Goal: Task Accomplishment & Management: Manage account settings

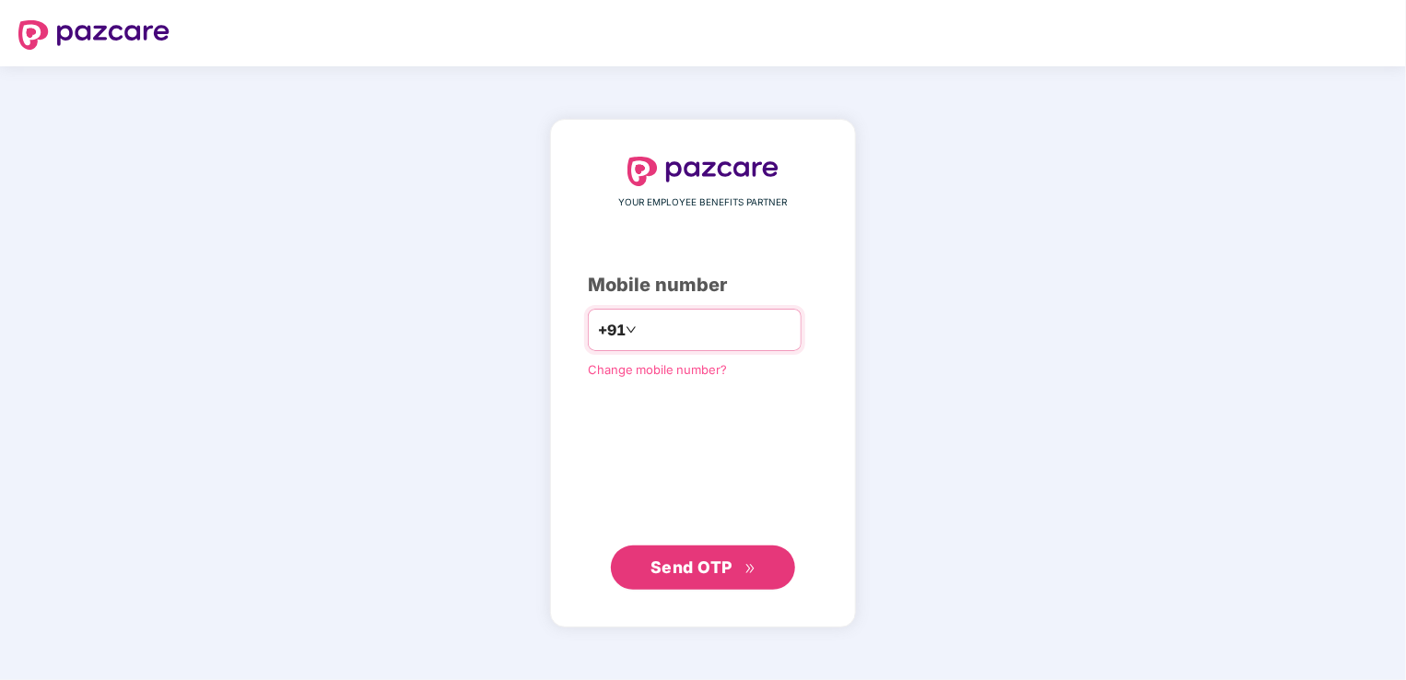
click at [640, 333] on input "number" at bounding box center [715, 329] width 151 height 29
type input "**********"
click at [693, 577] on span "Send OTP" at bounding box center [703, 568] width 106 height 26
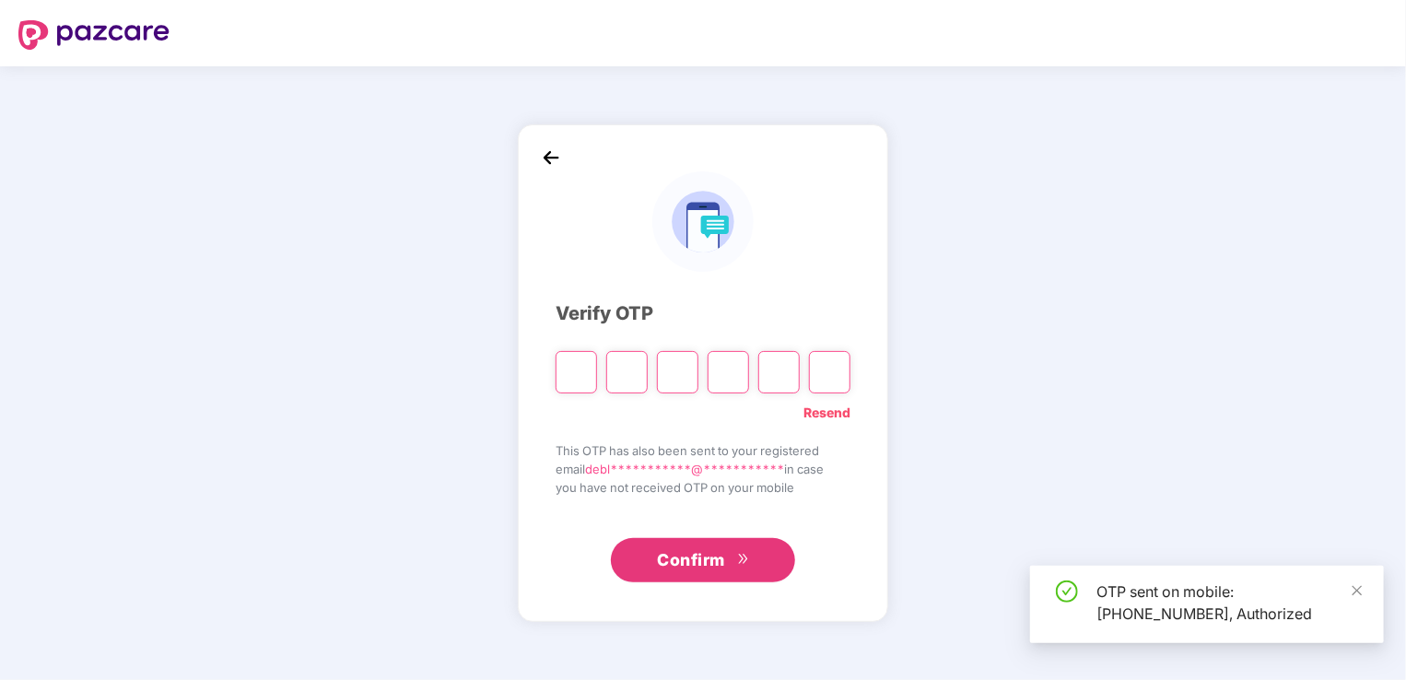
click at [579, 370] on input "Please enter verification code. Digit 1" at bounding box center [576, 372] width 41 height 42
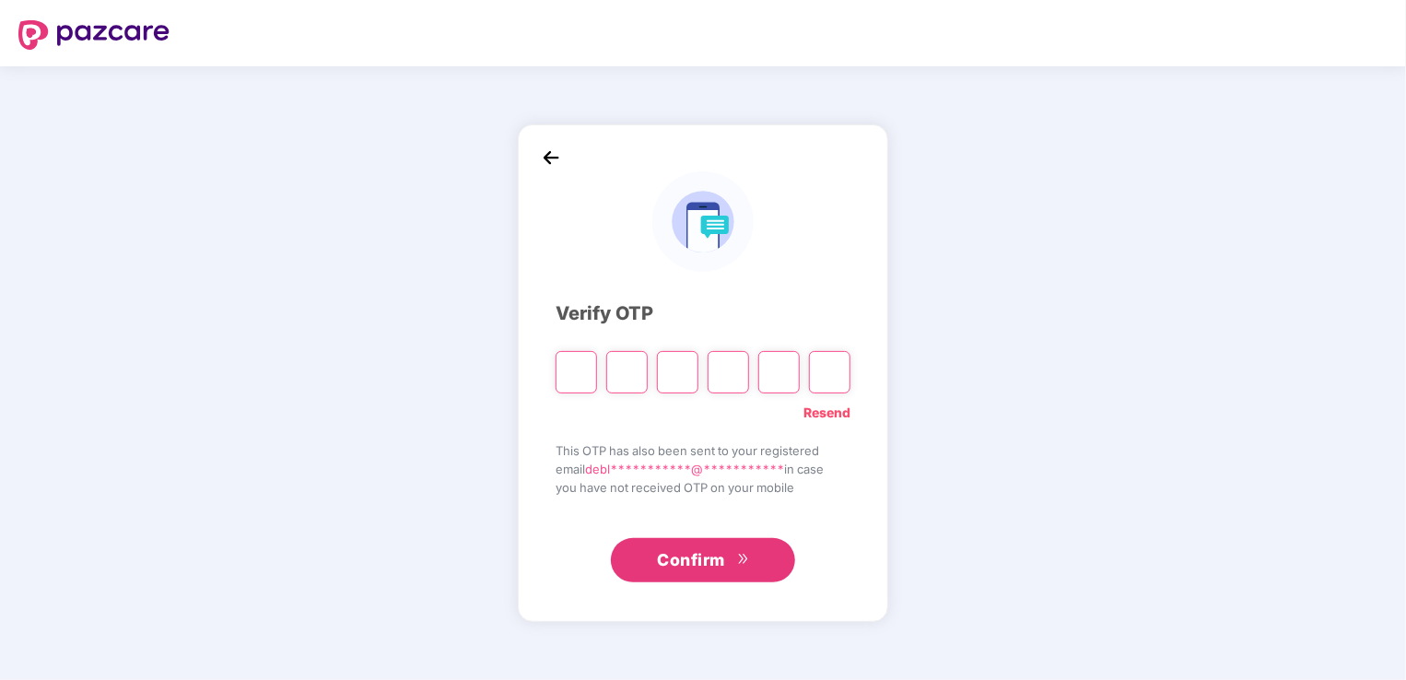
type input "*"
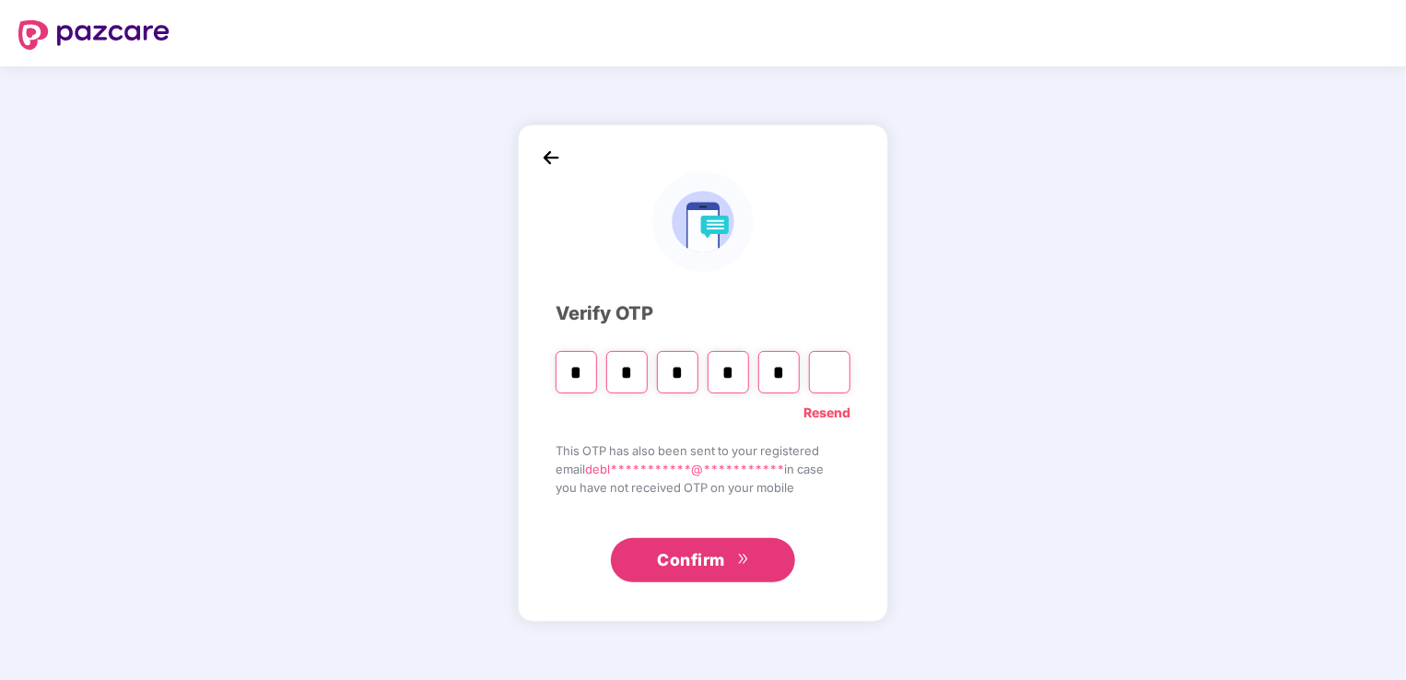
type input "*"
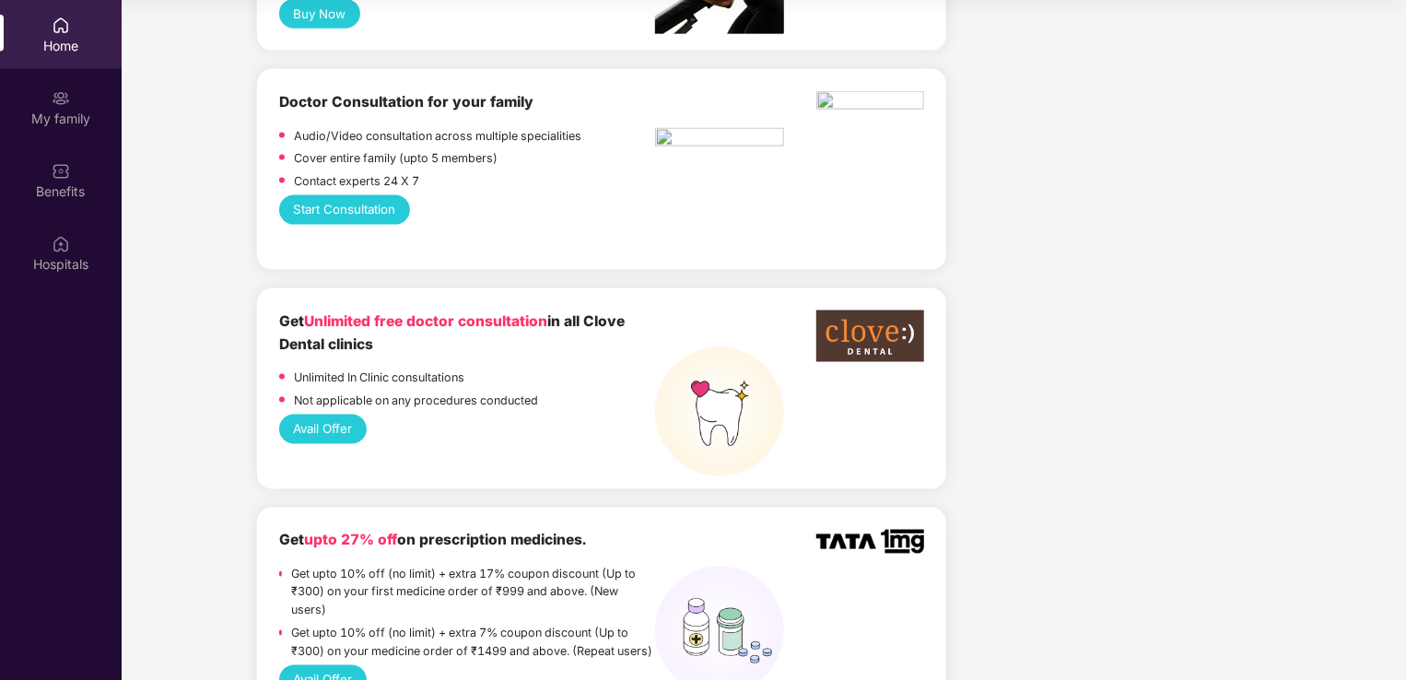
scroll to position [1269, 0]
